Goal: Task Accomplishment & Management: Use online tool/utility

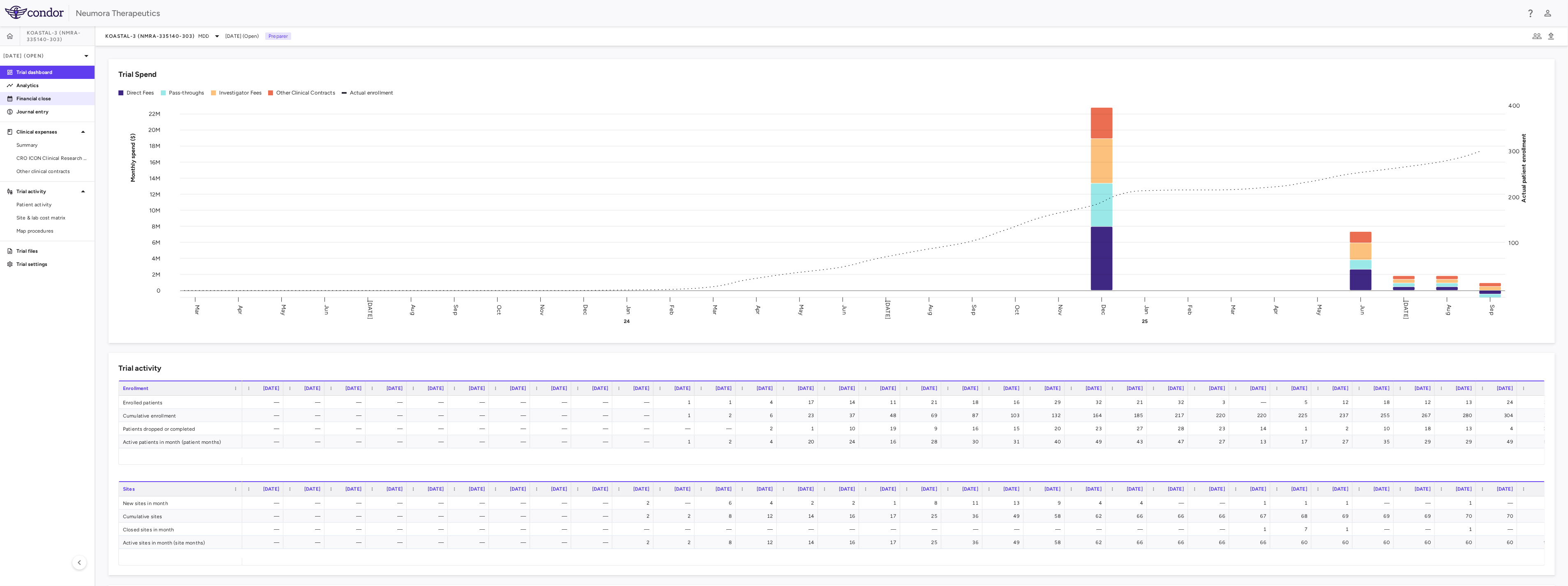
click at [26, 101] on p "Financial close" at bounding box center [52, 98] width 72 height 8
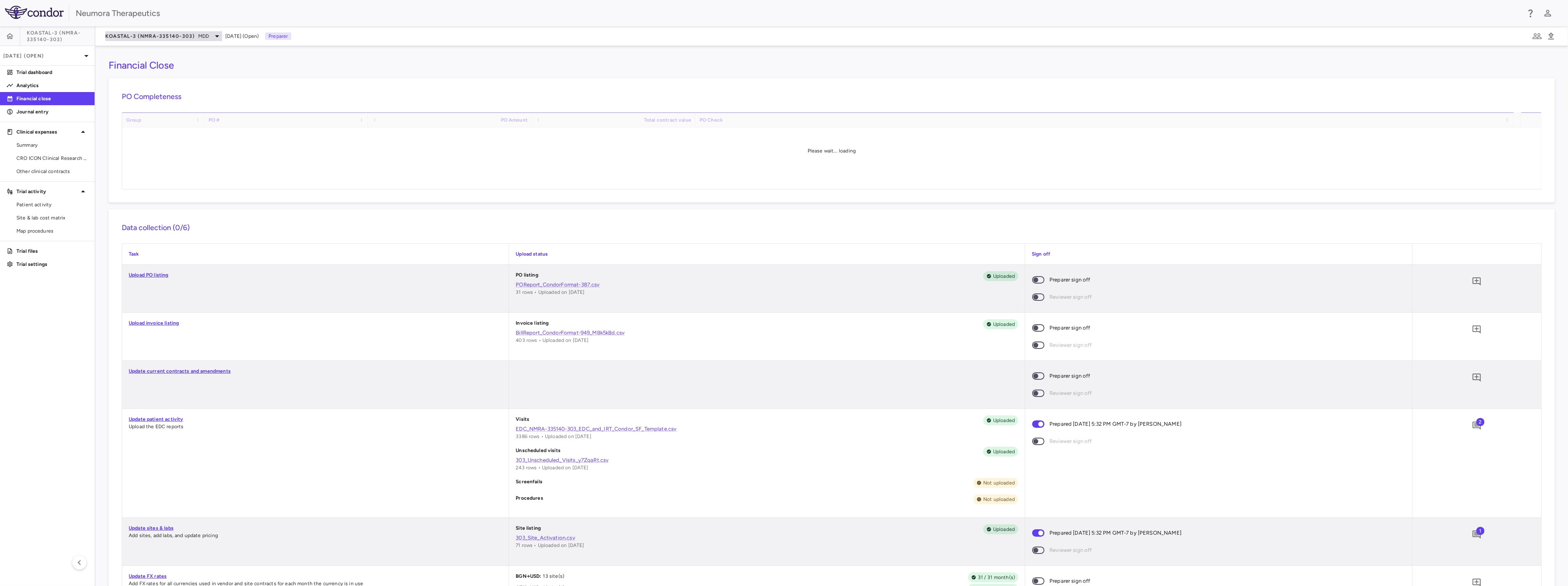
click at [172, 36] on span "KOASTAL-3 (NMRA-335140-303)" at bounding box center [149, 36] width 90 height 7
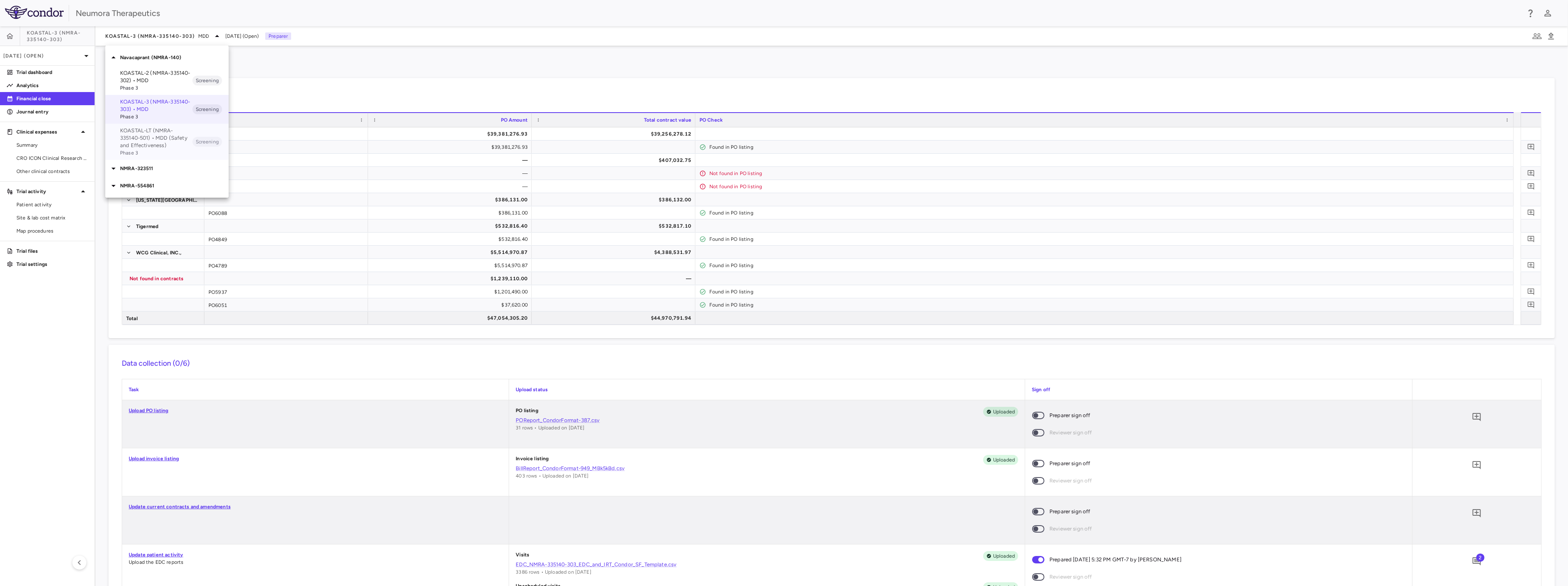
click at [161, 143] on p "KOASTAL-LT (NMRA-335140-501) • MDD (Safety and Effectiveness)" at bounding box center [156, 137] width 73 height 22
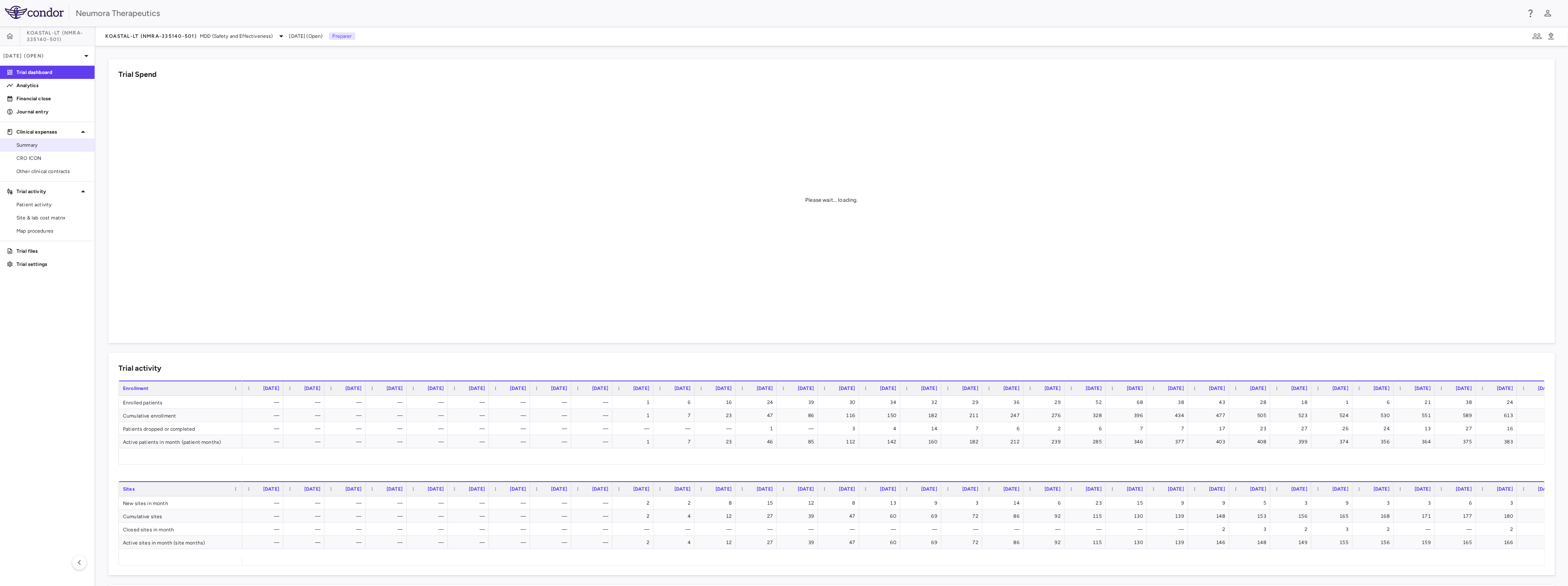
click at [51, 144] on span "Summary" at bounding box center [52, 146] width 72 height 8
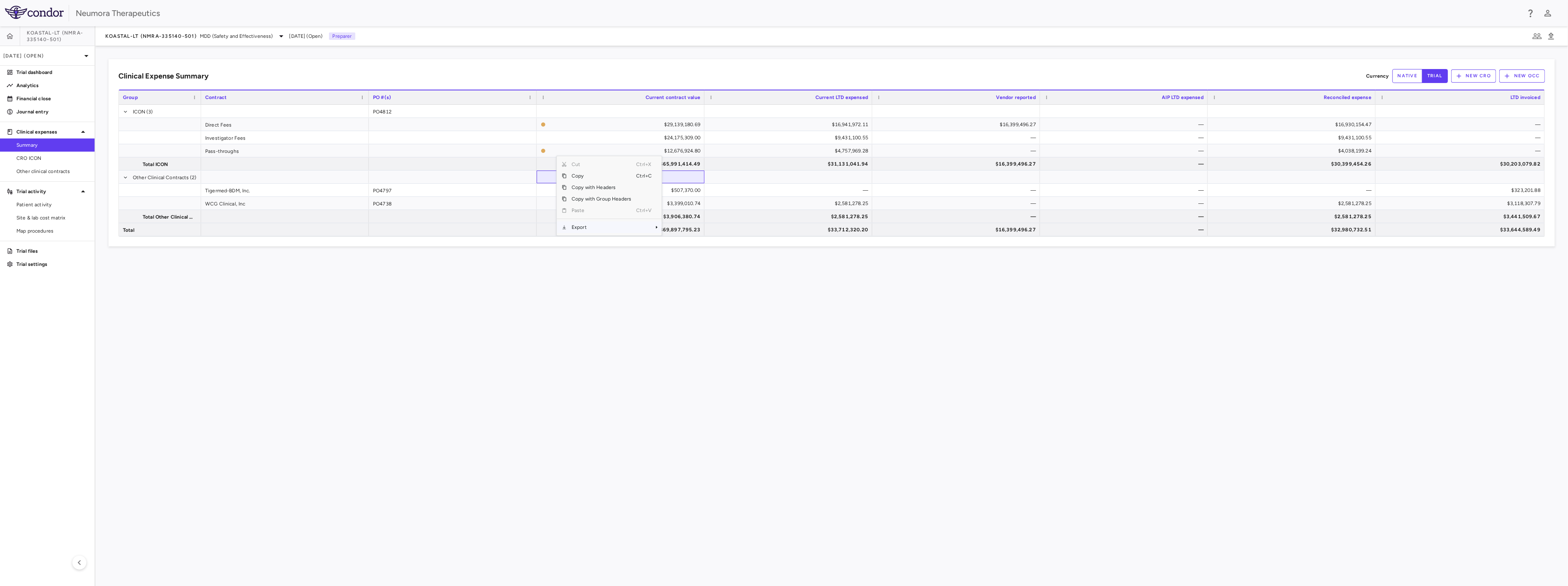
click at [595, 223] on span "Export" at bounding box center [601, 227] width 70 height 11
click at [635, 223] on span "Export" at bounding box center [601, 227] width 70 height 11
click at [682, 215] on span "CSV Export" at bounding box center [689, 215] width 39 height 11
drag, startPoint x: 296, startPoint y: 370, endPoint x: 146, endPoint y: 71, distance: 334.5
click at [294, 360] on div "Clinical Expense Summary Currency native trial New CRO New OCC Press SPACE to s…" at bounding box center [832, 317] width 1473 height 541
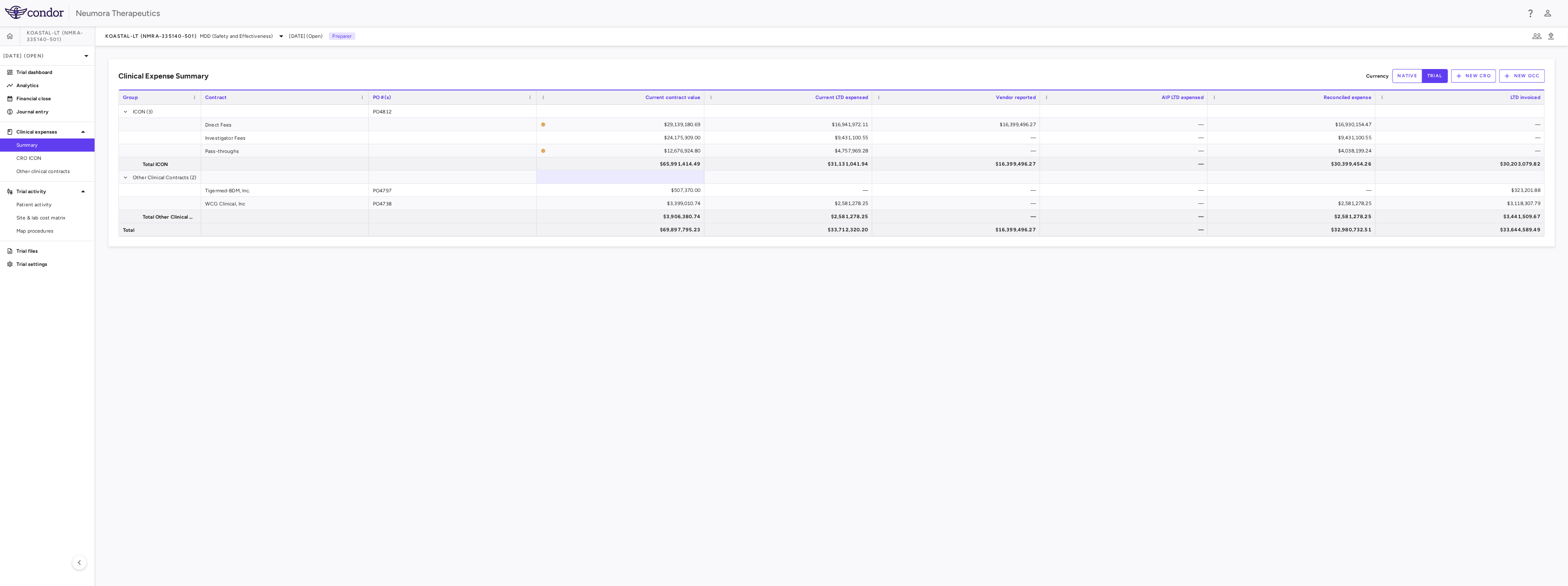
click at [61, 40] on span "KOASTAL-LT (NMRA-335140-501)" at bounding box center [61, 36] width 68 height 13
click at [165, 35] on span "KOASTAL-LT (NMRA-335140-501)" at bounding box center [150, 36] width 92 height 7
click at [167, 79] on p "KOASTAL-2 (NMRA-335140-302) • MDD" at bounding box center [156, 78] width 73 height 15
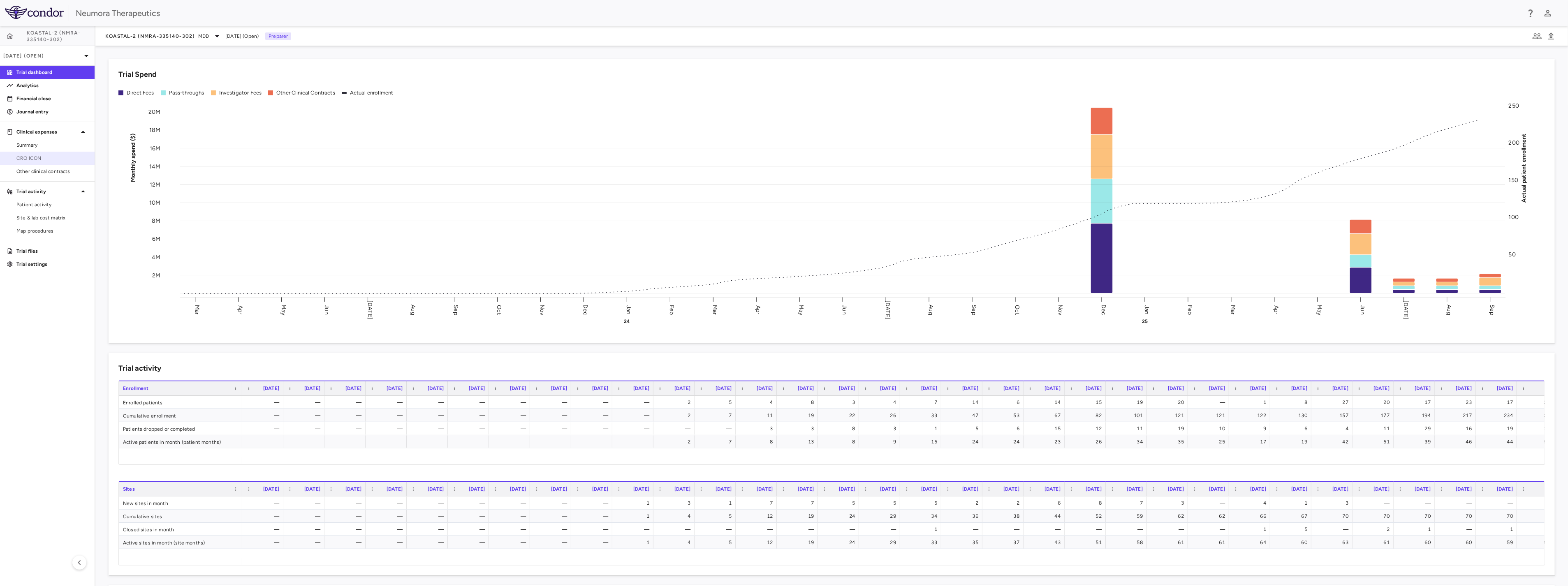
click at [30, 155] on span "CRO ICON" at bounding box center [52, 159] width 72 height 8
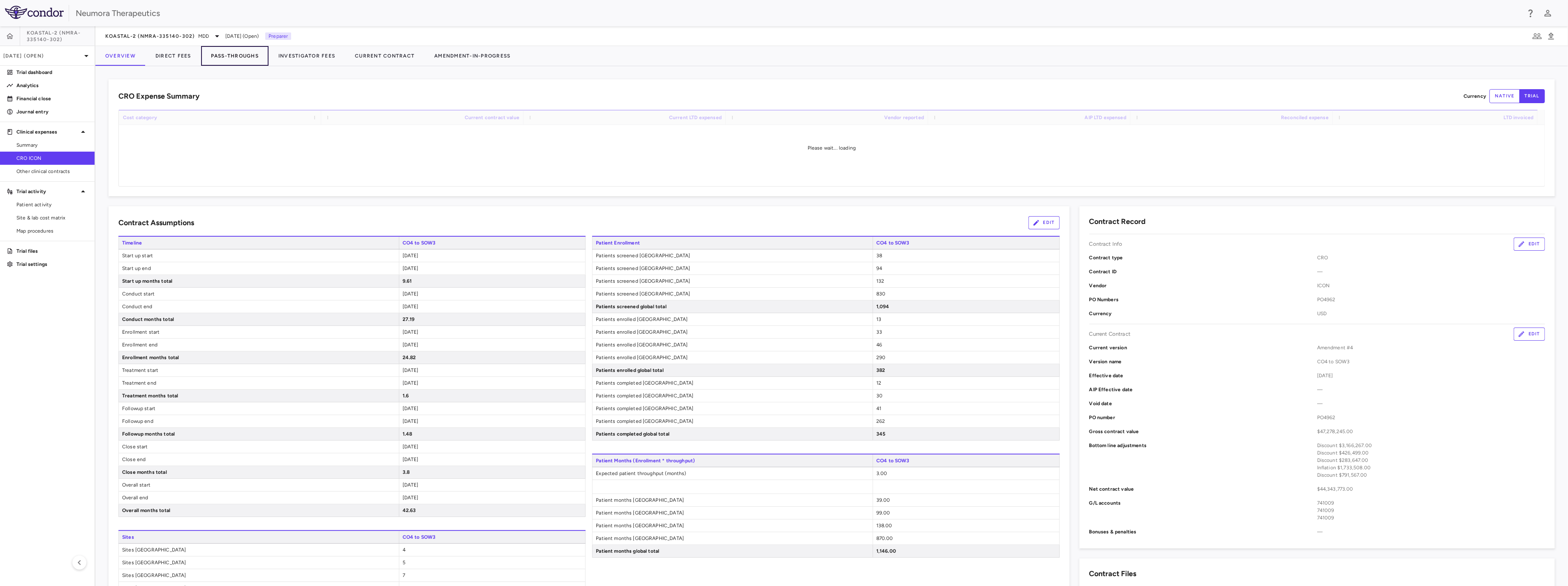
click at [229, 56] on button "Pass-Throughs" at bounding box center [235, 56] width 67 height 20
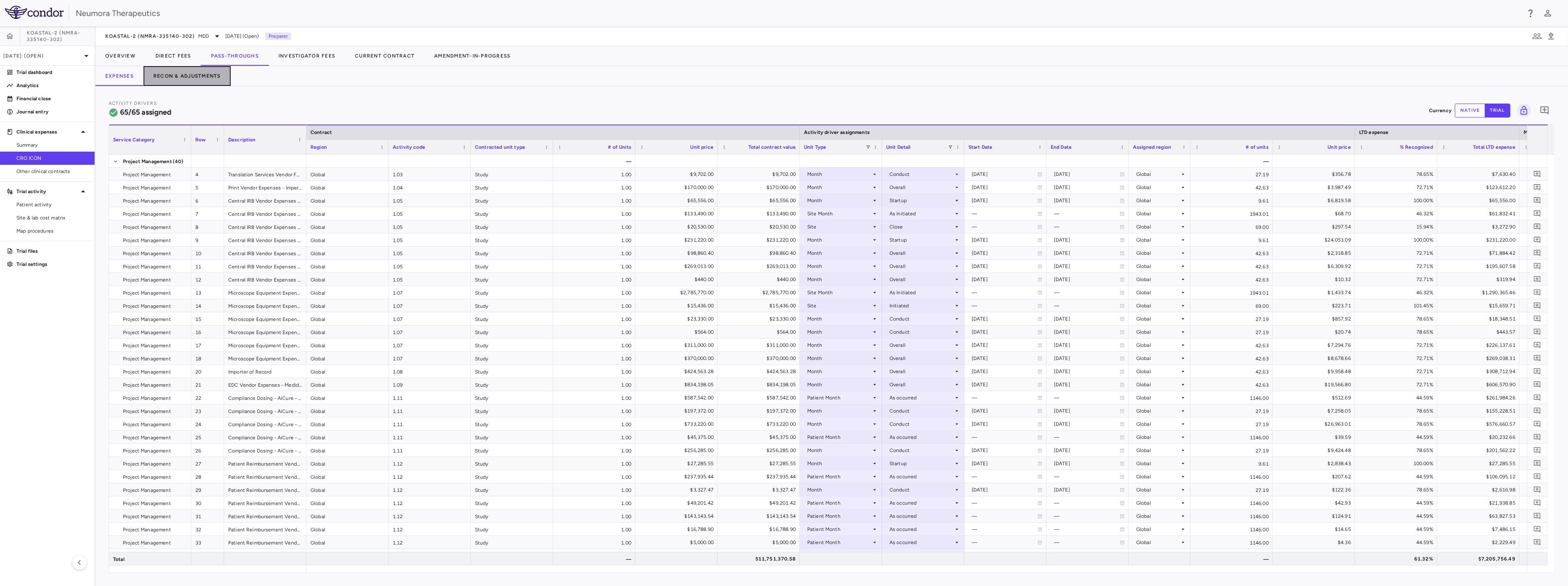
click at [166, 73] on button "Recon & Adjustments" at bounding box center [187, 76] width 87 height 20
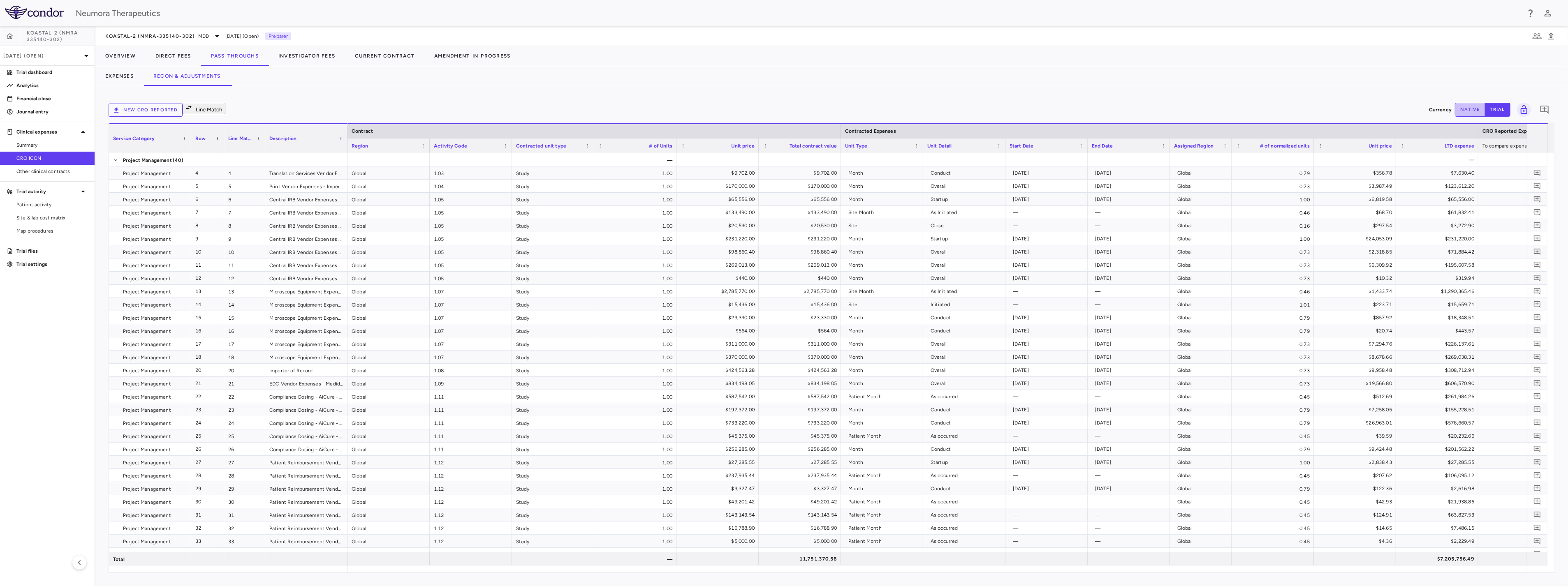
click at [1478, 108] on button "native" at bounding box center [1471, 110] width 30 height 14
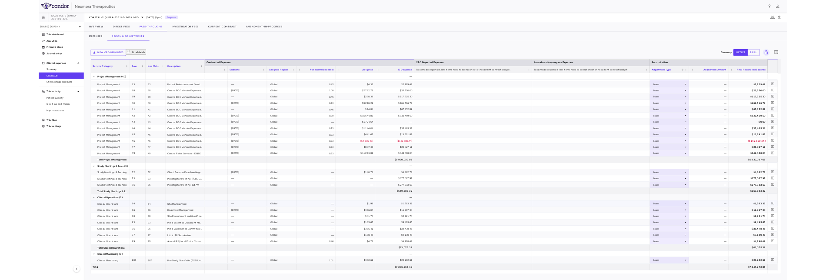
scroll to position [719, 0]
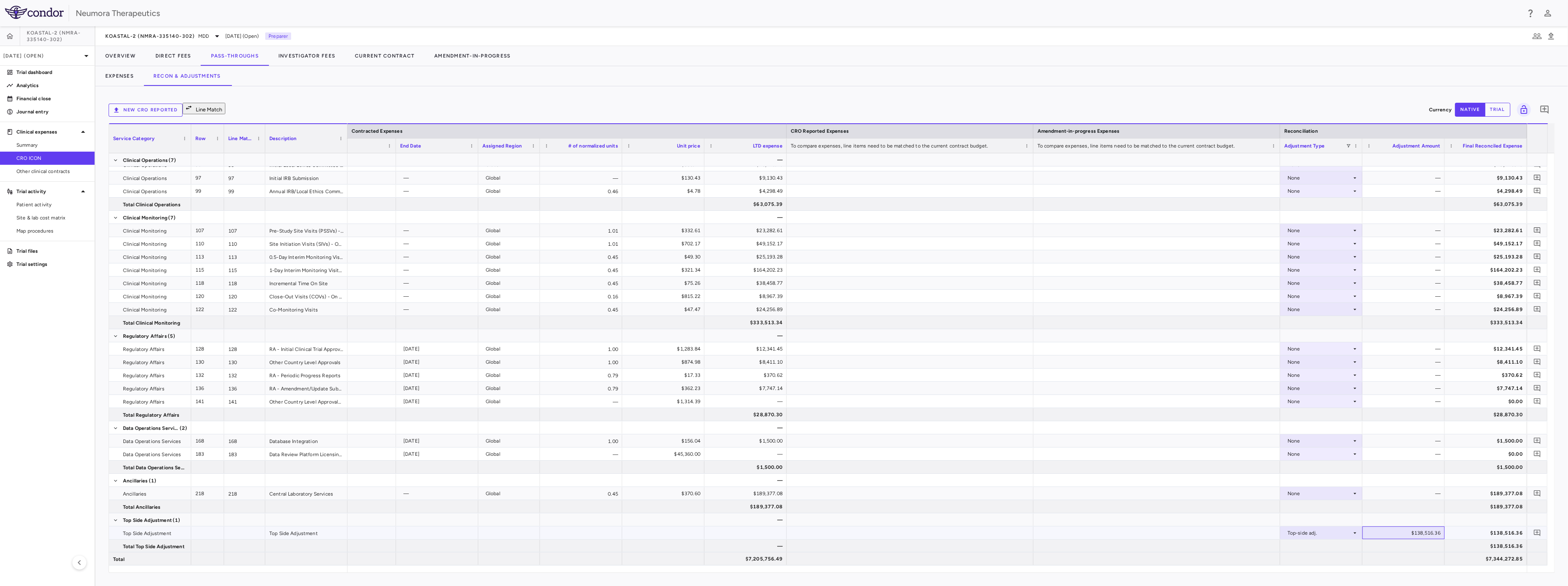
click at [1425, 532] on div "$138,516.36" at bounding box center [1405, 533] width 71 height 13
type input "**********"
click at [1182, 493] on div at bounding box center [1157, 492] width 247 height 12
drag, startPoint x: 44, startPoint y: 145, endPoint x: 47, endPoint y: 142, distance: 4.2
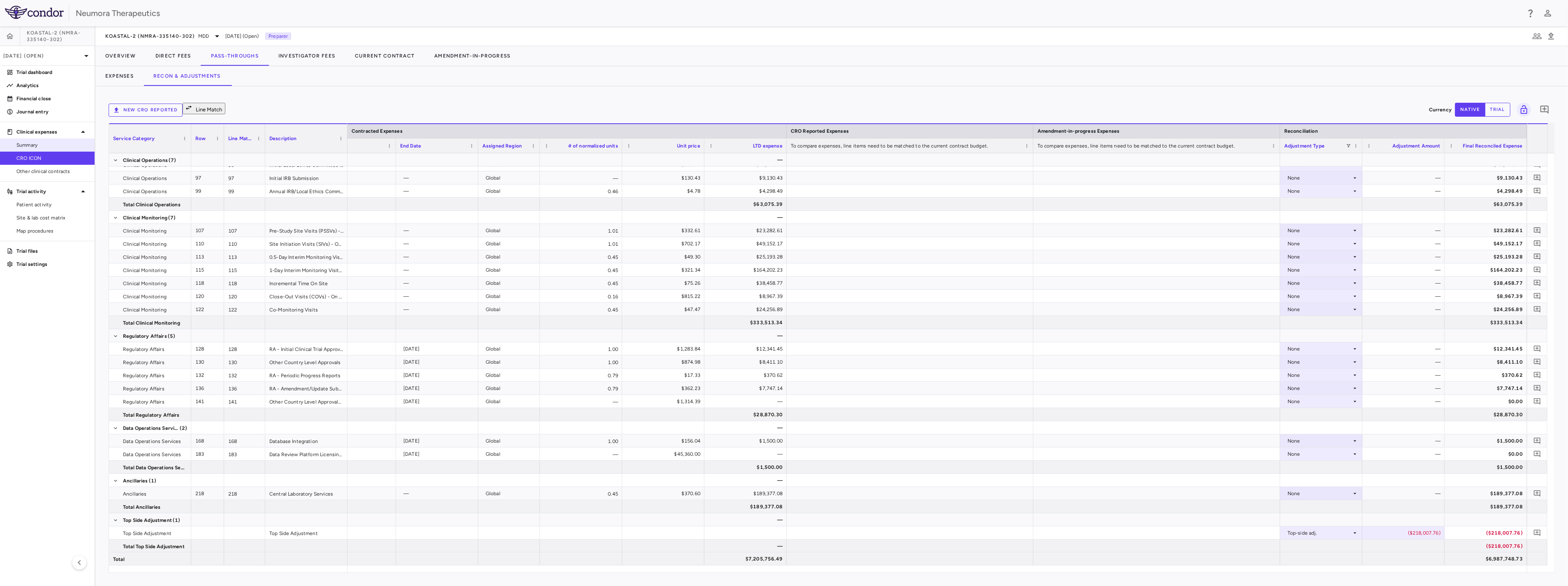
click at [44, 145] on span "Summary" at bounding box center [52, 146] width 72 height 8
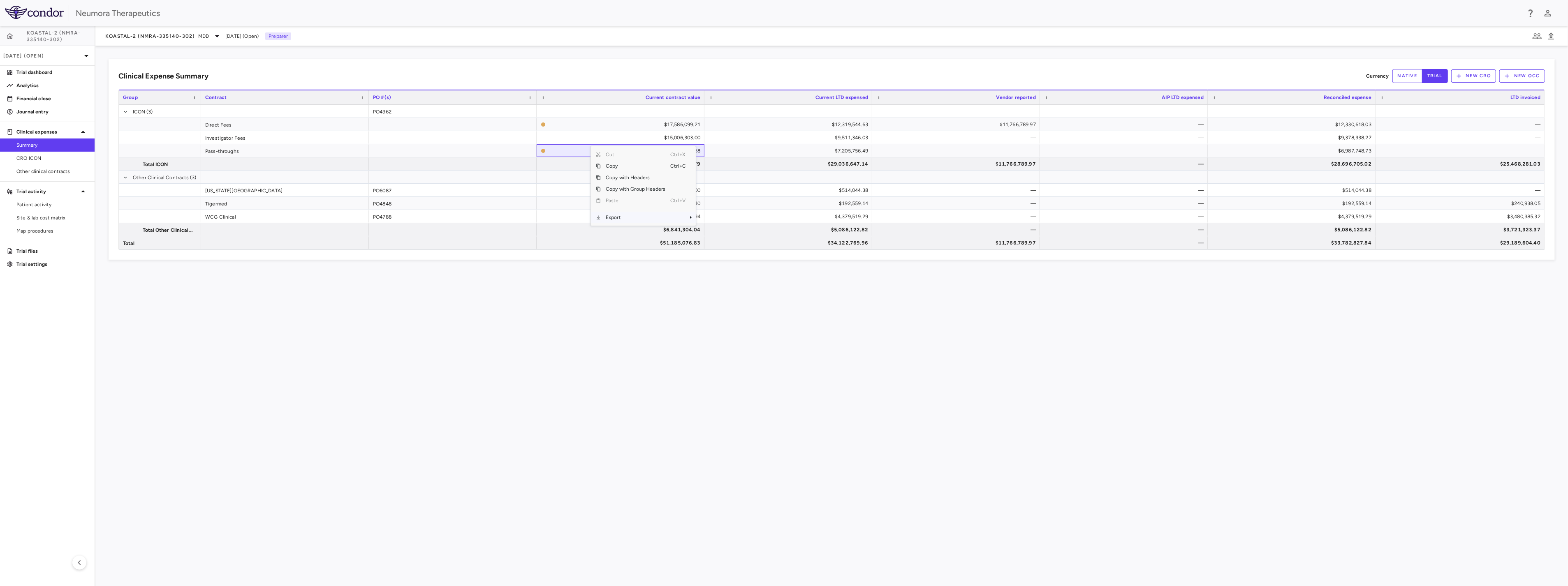
click at [620, 219] on span "Export" at bounding box center [636, 217] width 70 height 11
click at [725, 218] on span "CSV Export" at bounding box center [723, 220] width 39 height 11
click at [731, 325] on div "Clinical Expense Summary Currency native trial New CRO New OCC Press SPACE to s…" at bounding box center [832, 317] width 1473 height 541
